Goal: Task Accomplishment & Management: Use online tool/utility

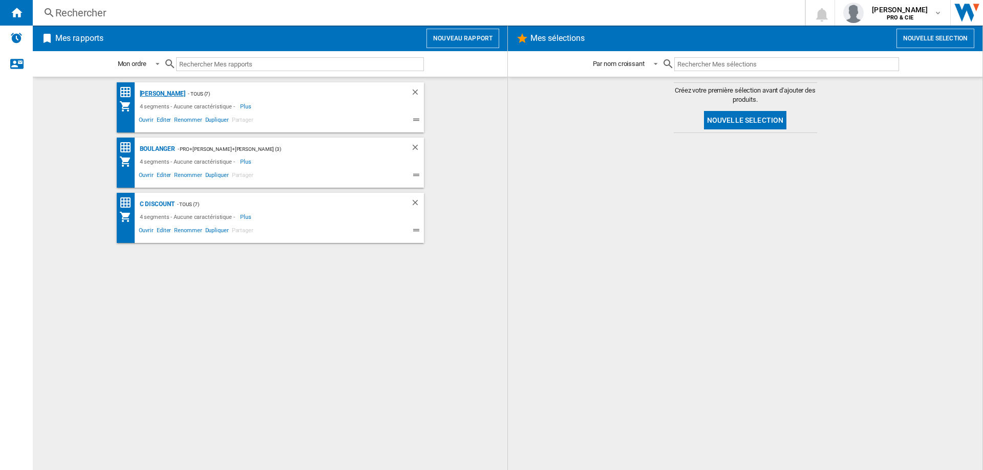
click at [144, 90] on div "[PERSON_NAME]" at bounding box center [161, 94] width 49 height 13
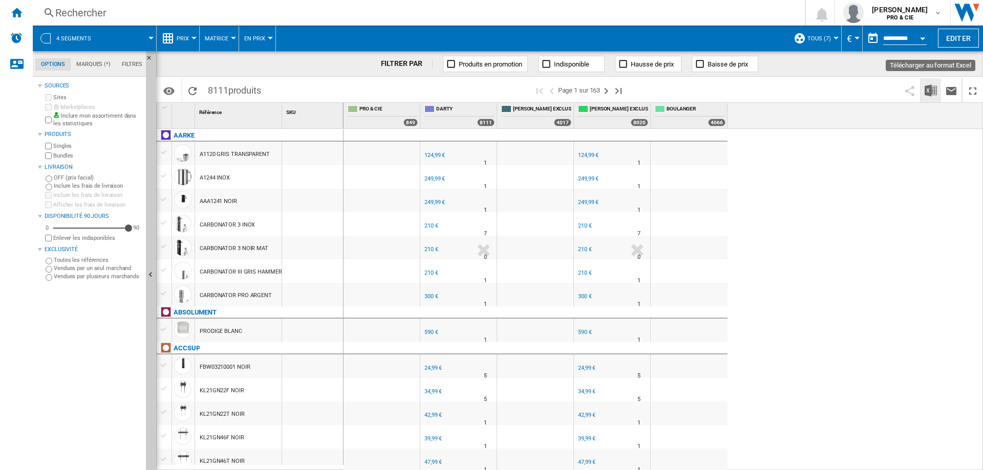
click at [929, 90] on img "Télécharger au format Excel" at bounding box center [930, 90] width 12 height 12
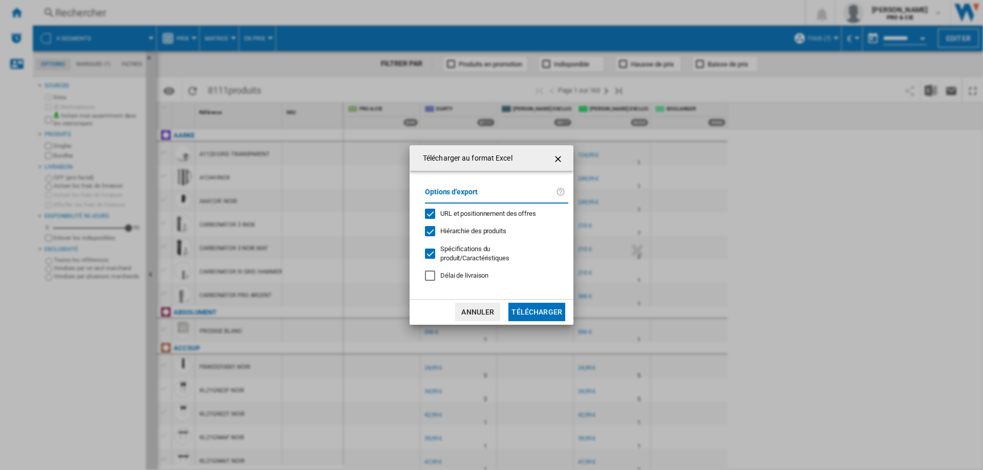
click at [448, 214] on span "URL et positionnement des offres" at bounding box center [488, 214] width 96 height 8
click at [446, 229] on span "Hiérarchie des produits" at bounding box center [473, 231] width 66 height 8
click at [435, 250] on div at bounding box center [430, 254] width 10 height 10
click at [537, 311] on button "Télécharger" at bounding box center [536, 312] width 57 height 18
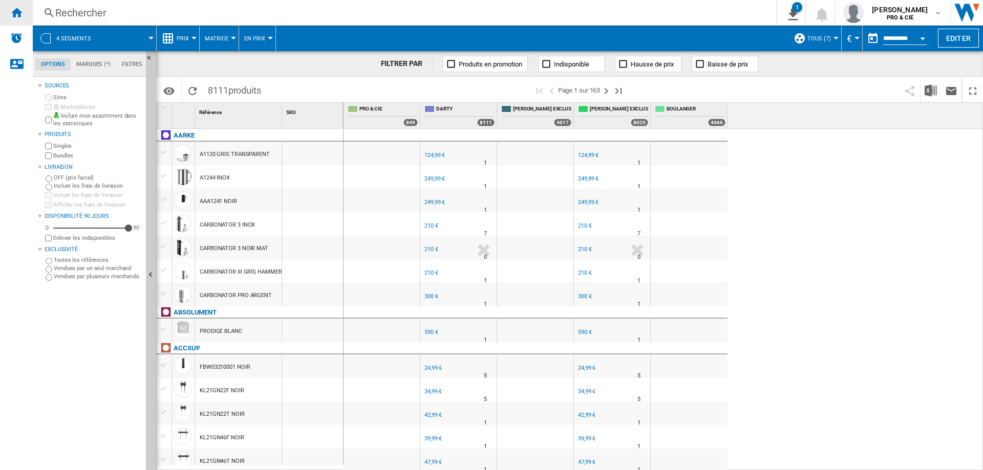
click at [10, 14] on ng-md-icon "Accueil" at bounding box center [16, 12] width 12 height 12
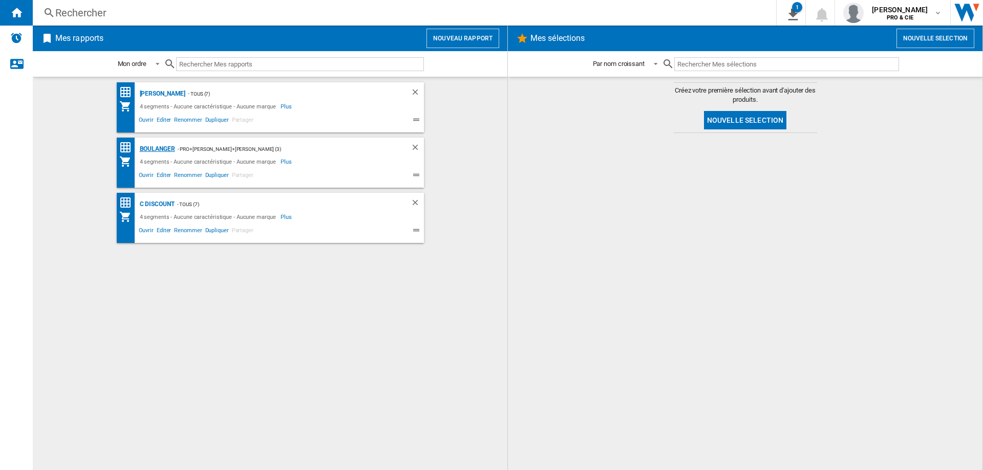
click at [159, 146] on div "Boulanger" at bounding box center [156, 149] width 38 height 13
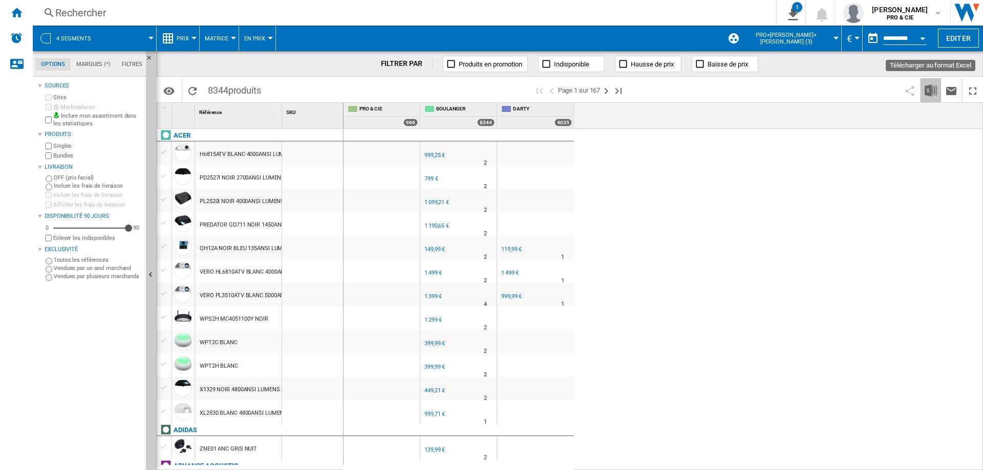
click at [927, 89] on img "Télécharger au format Excel" at bounding box center [930, 90] width 12 height 12
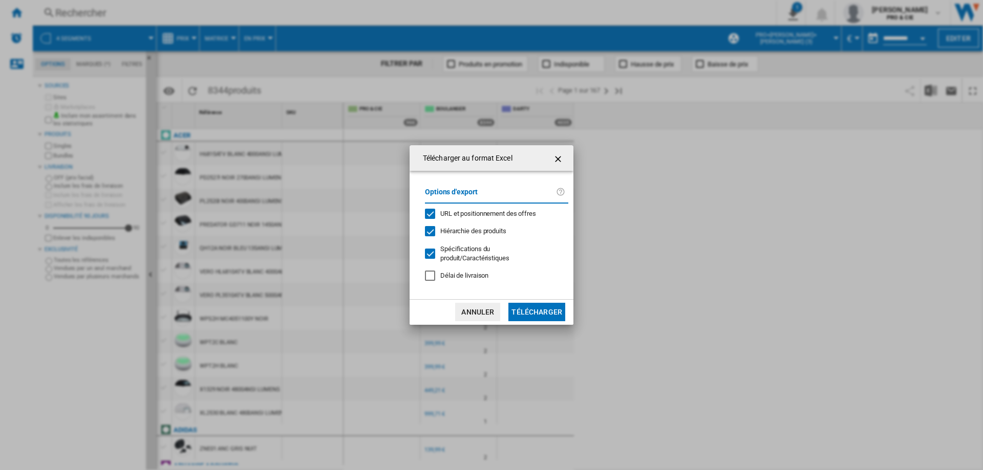
click at [441, 210] on span "URL et positionnement des offres" at bounding box center [488, 214] width 96 height 8
click at [435, 233] on div "Hiérarchie des produits" at bounding box center [430, 231] width 10 height 10
click at [435, 254] on div "Télécharger au ..." at bounding box center [430, 254] width 10 height 10
click at [548, 310] on button "Télécharger" at bounding box center [536, 312] width 57 height 18
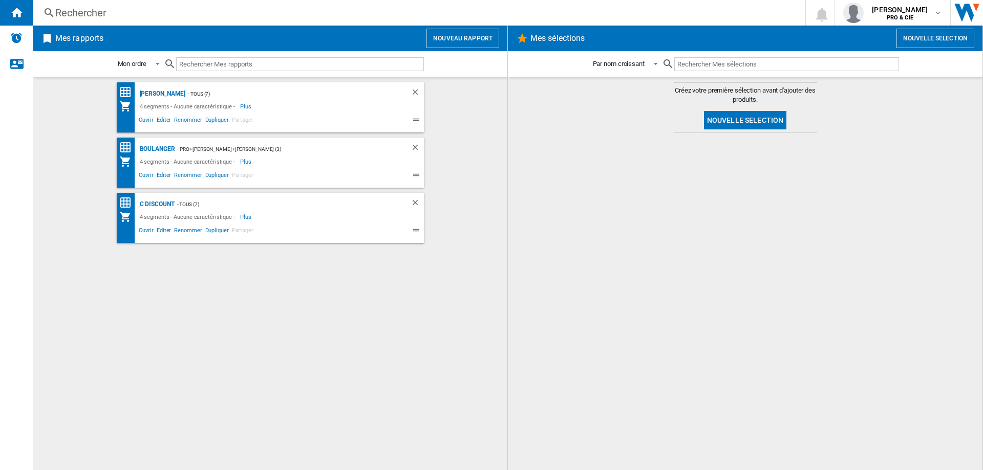
click at [296, 70] on input "text" at bounding box center [300, 64] width 248 height 14
click at [160, 150] on div "Boulanger" at bounding box center [156, 149] width 38 height 13
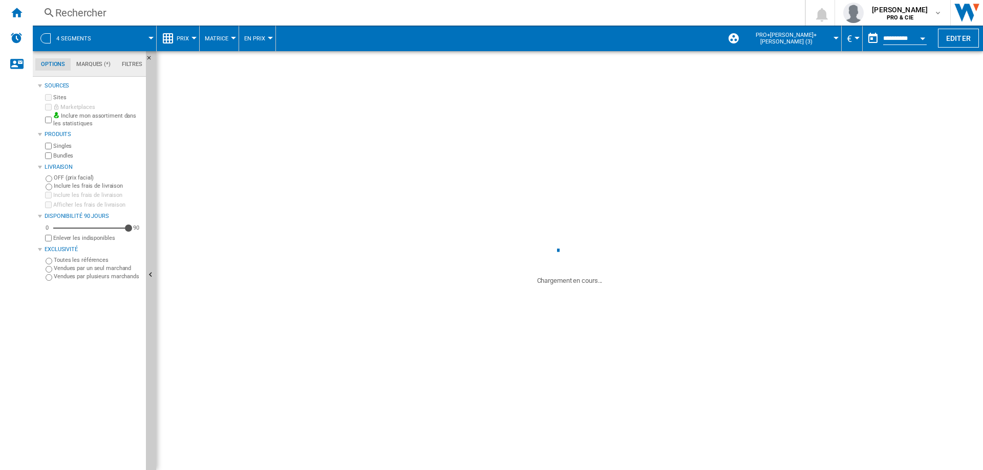
click at [150, 36] on span at bounding box center [128, 39] width 46 height 26
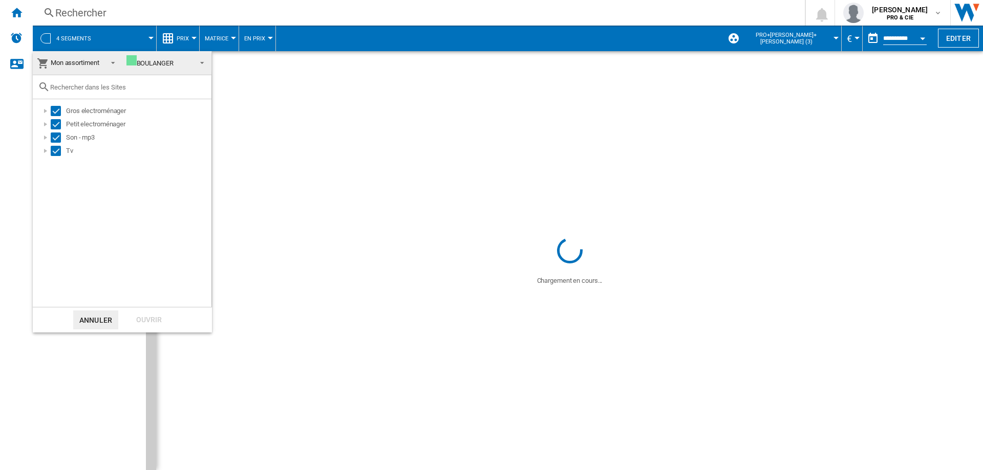
click at [87, 70] on span "Mon assortiment" at bounding box center [69, 63] width 65 height 14
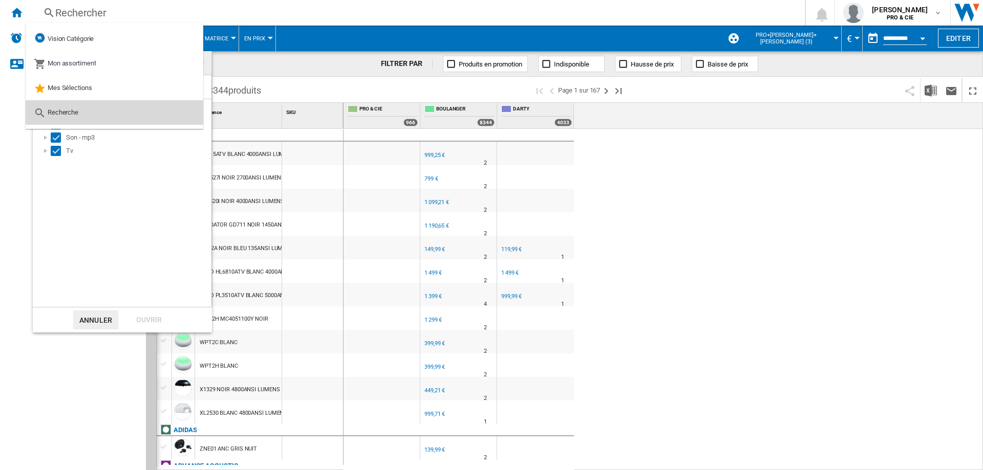
click at [64, 112] on span "Recherche" at bounding box center [63, 112] width 31 height 8
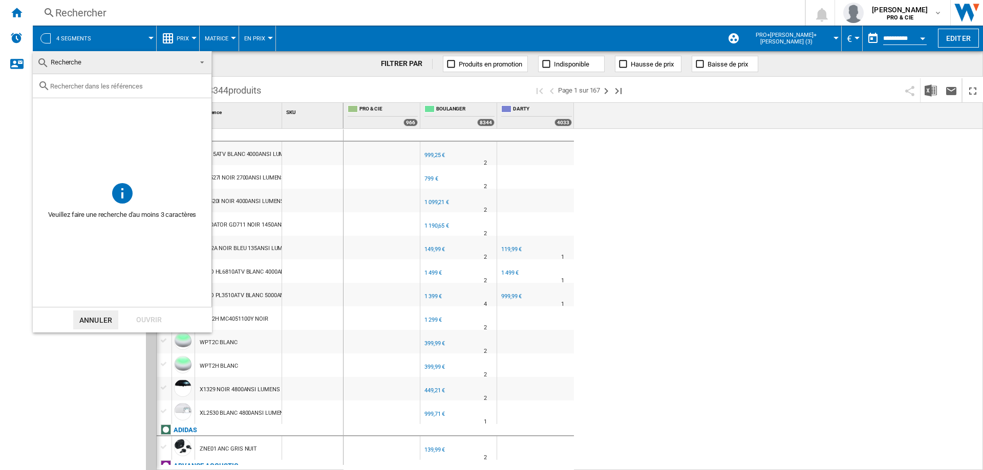
click at [86, 88] on input "text" at bounding box center [128, 86] width 156 height 8
click at [96, 93] on div at bounding box center [122, 86] width 179 height 24
click at [67, 87] on input "text" at bounding box center [128, 86] width 156 height 8
paste input "CBNSFC572I-994908651"
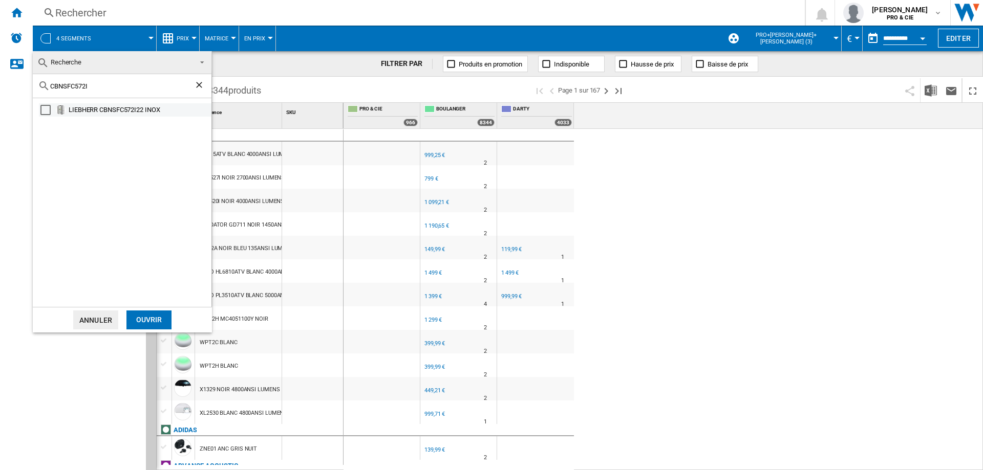
type input "CBNSFC572I"
click at [110, 113] on div "LIEBHERR CBNSFC572I22 INOX" at bounding box center [139, 110] width 141 height 10
click at [158, 324] on div "Ouvrir" at bounding box center [148, 320] width 45 height 19
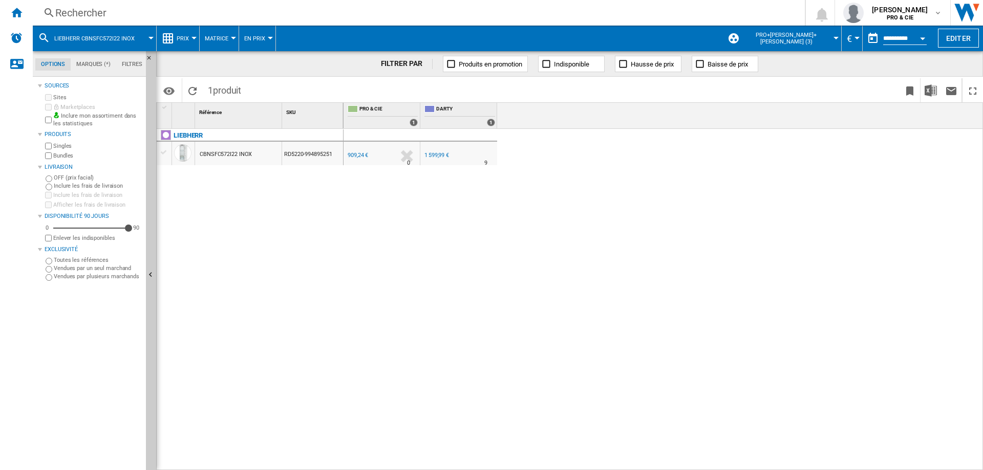
click at [321, 182] on div "LIEBHERR CBNSFC572I22 INOX RD5220-994895251" at bounding box center [250, 297] width 187 height 336
